Goal: Task Accomplishment & Management: Use online tool/utility

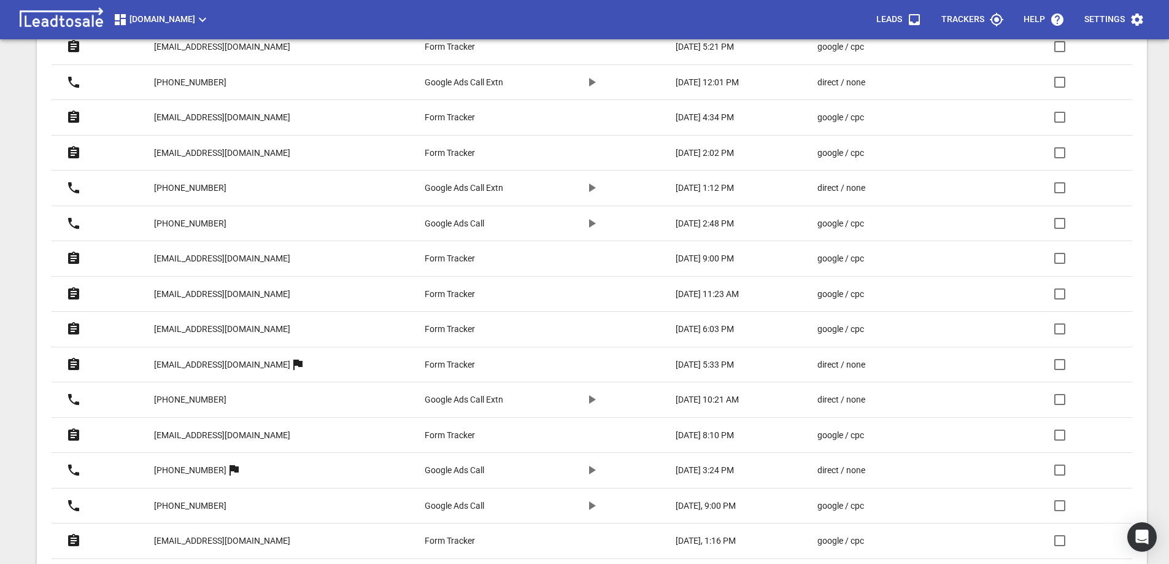
scroll to position [430, 0]
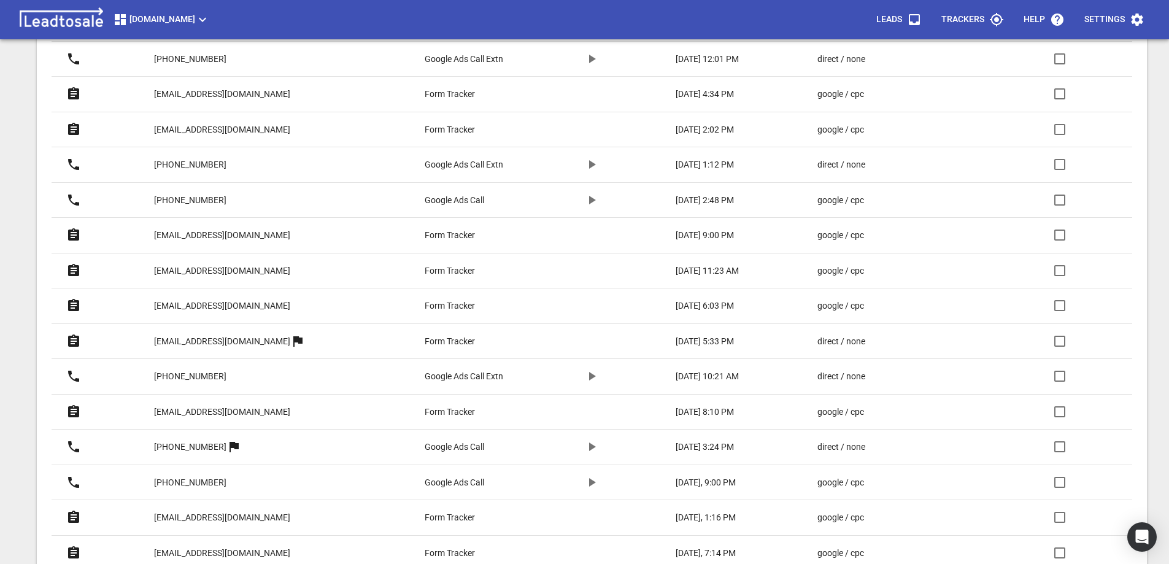
click at [261, 410] on p "[EMAIL_ADDRESS][DOMAIN_NAME]" at bounding box center [222, 412] width 136 height 13
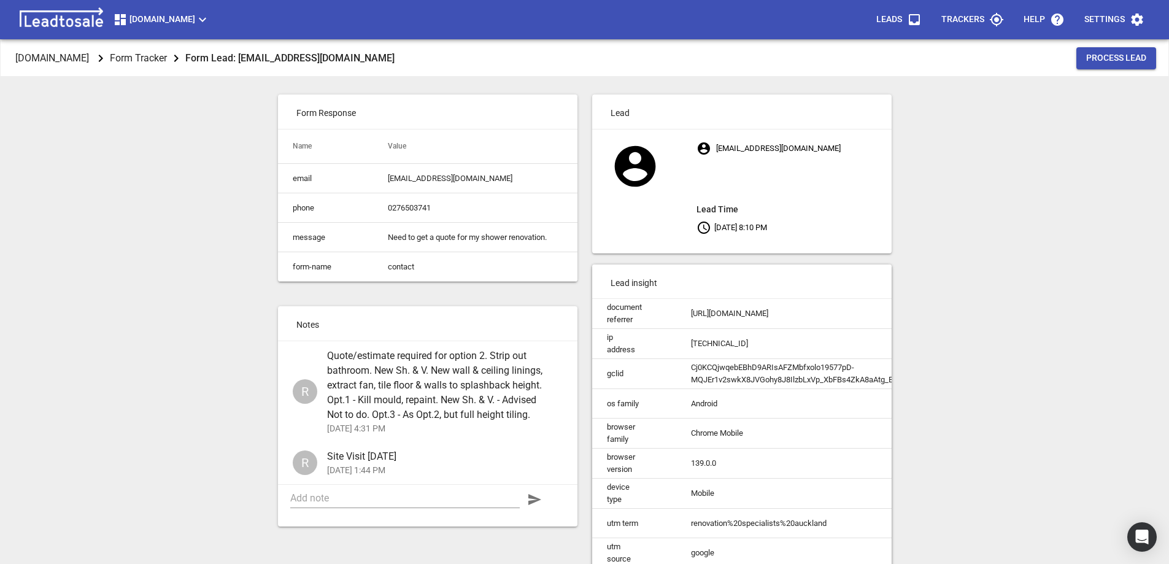
drag, startPoint x: 770, startPoint y: 148, endPoint x: 844, endPoint y: 141, distance: 74.6
click at [844, 141] on p "nowellmanumua77@gmail.com Lead Time Aug 11, 2025 8:10 PM" at bounding box center [794, 187] width 195 height 101
drag, startPoint x: 835, startPoint y: 150, endPoint x: 717, endPoint y: 152, distance: 117.9
click at [717, 152] on p "nowellmanumua77@gmail.com Lead Time Aug 11, 2025 8:10 PM" at bounding box center [794, 187] width 195 height 101
copy p "[EMAIL_ADDRESS][DOMAIN_NAME]"
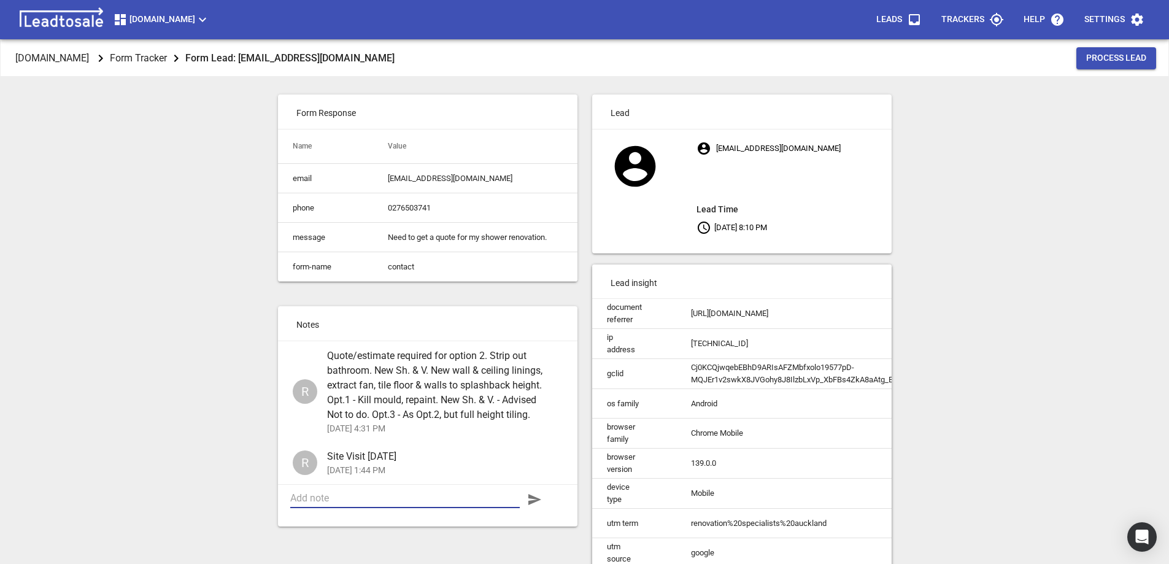
click at [430, 504] on textarea at bounding box center [405, 498] width 230 height 12
type textarea "Construction quote/estimate sent"
click at [543, 507] on span "button" at bounding box center [534, 499] width 29 height 15
